Goal: Navigation & Orientation: Go to known website

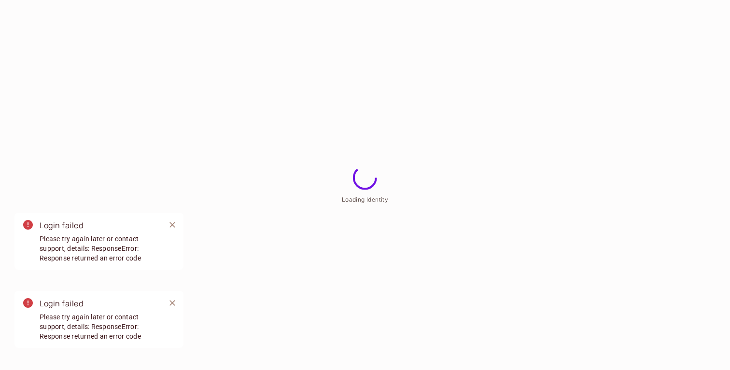
click at [348, 0] on html "Loading Identity Login failed Please try again later or contact support, detail…" at bounding box center [365, 0] width 730 height 0
